Goal: Find contact information: Find contact information

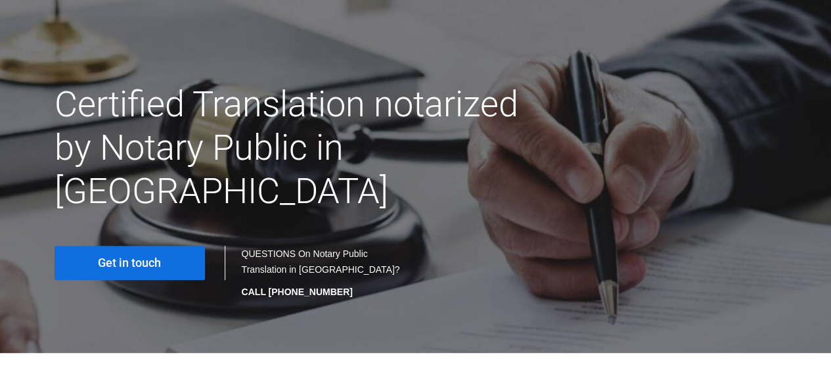
scroll to position [131, 0]
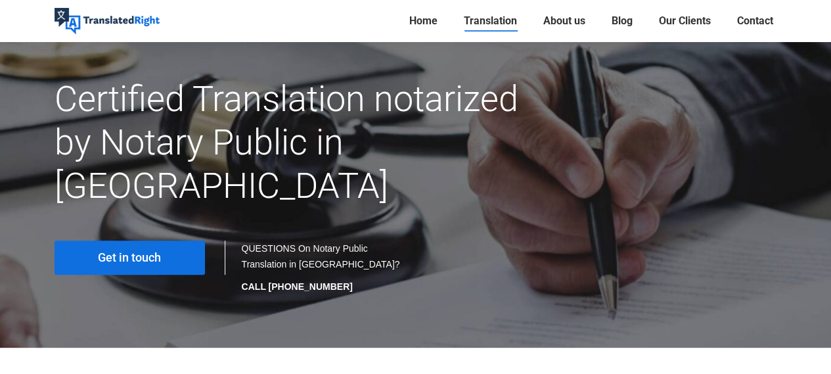
click at [147, 251] on span "Get in touch" at bounding box center [129, 257] width 63 height 13
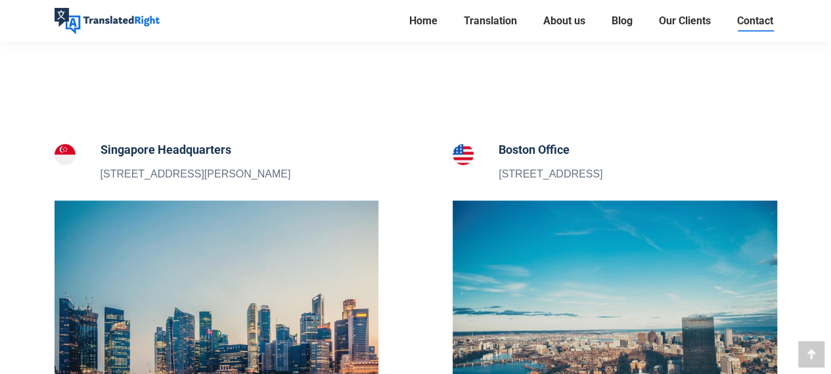
scroll to position [460, 0]
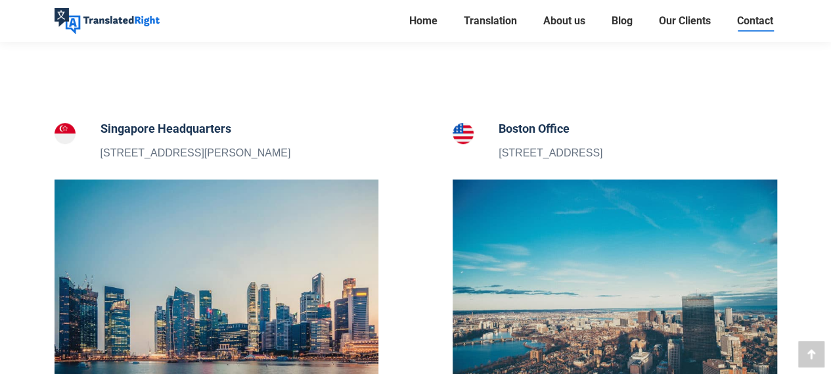
click at [238, 223] on img at bounding box center [217, 285] width 325 height 213
click at [177, 277] on img at bounding box center [217, 285] width 325 height 213
click at [216, 229] on img at bounding box center [217, 285] width 325 height 213
